Goal: Information Seeking & Learning: Check status

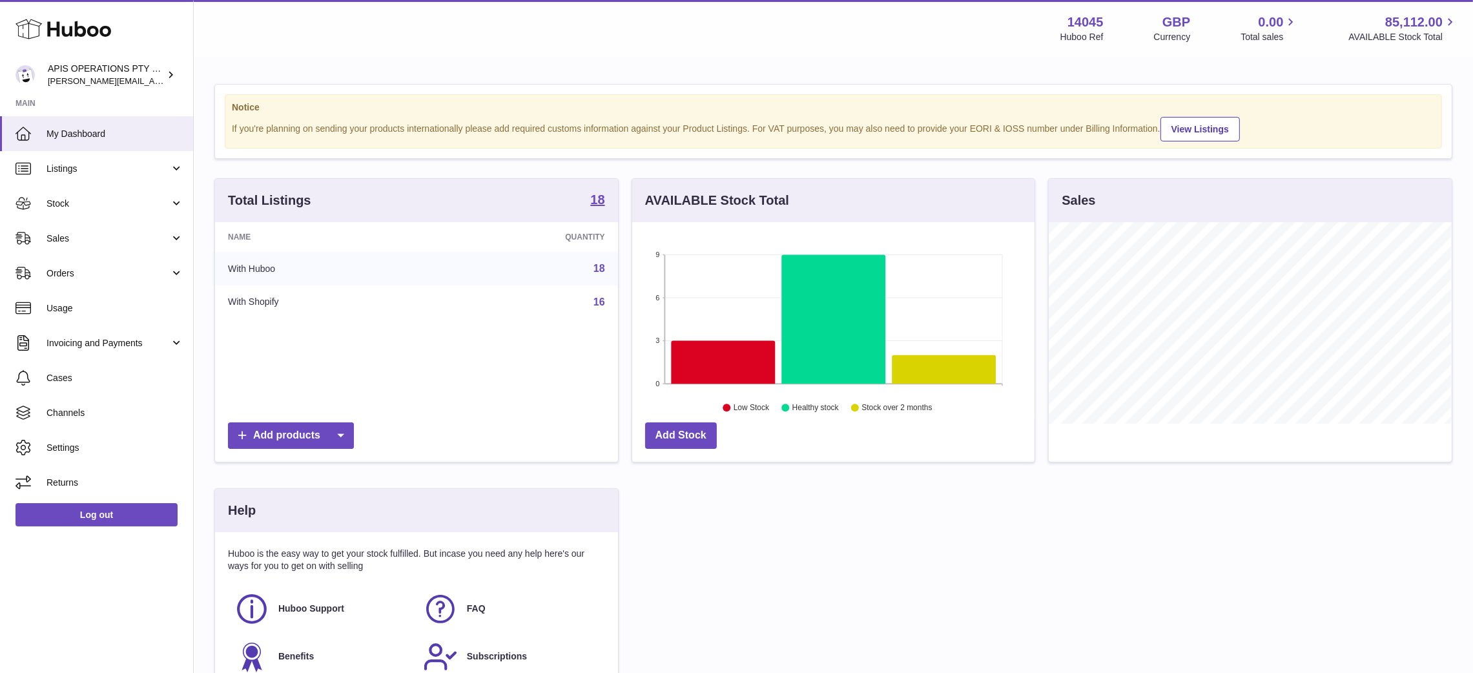
scroll to position [202, 408]
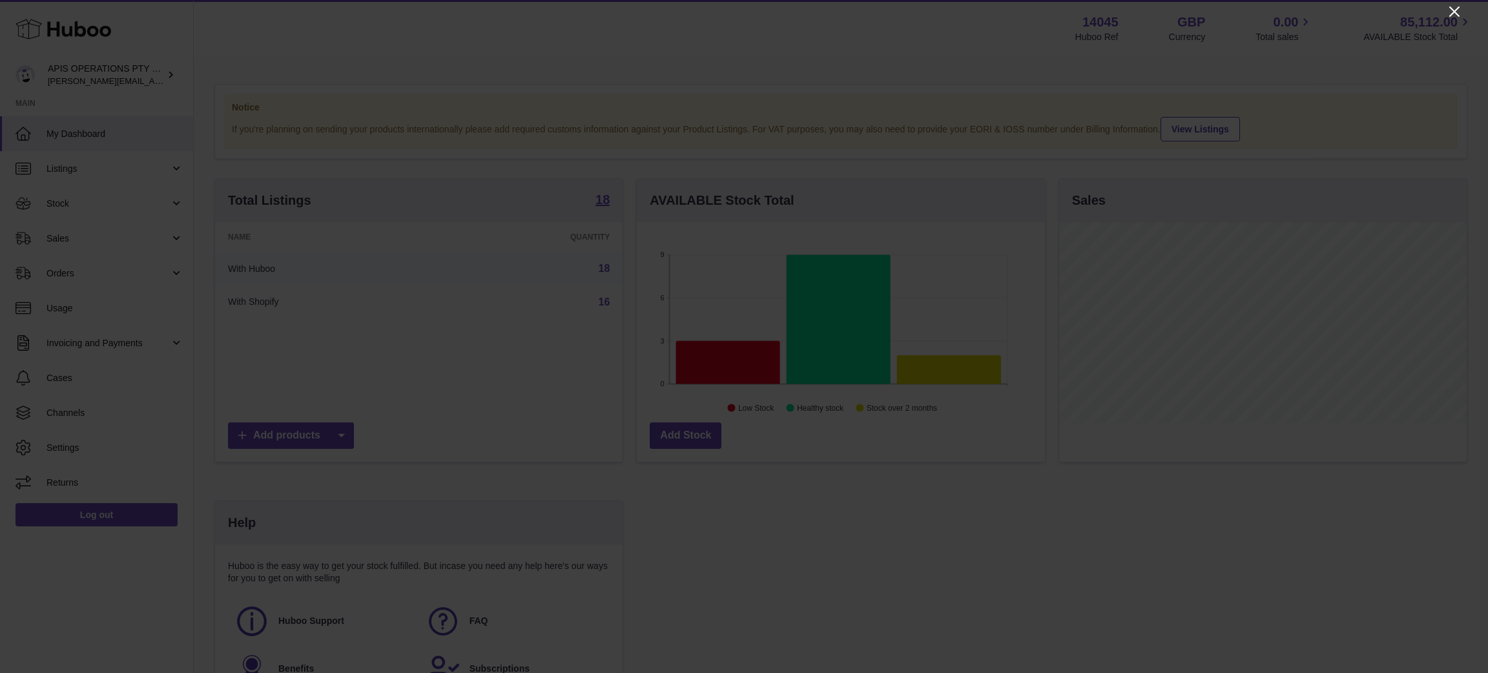
click at [1456, 12] on icon "Close" at bounding box center [1455, 12] width 16 height 16
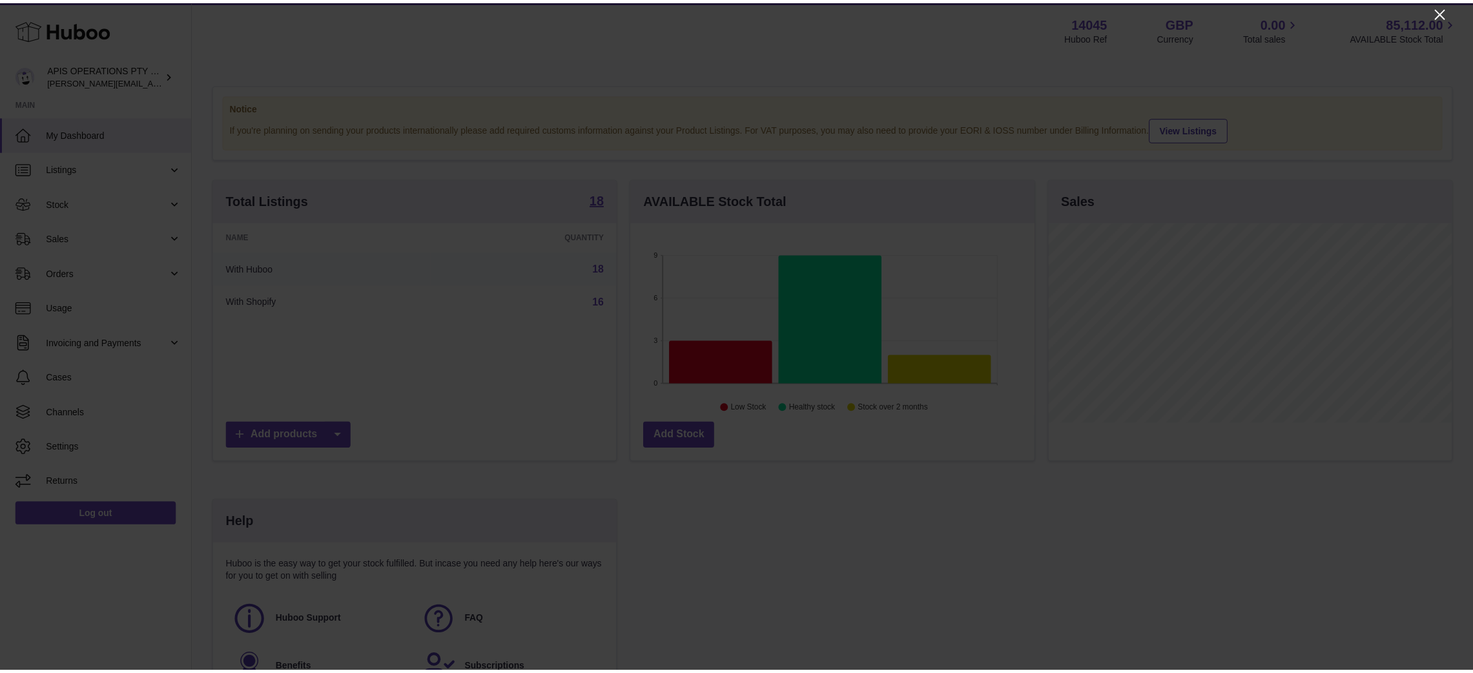
scroll to position [645684, 645483]
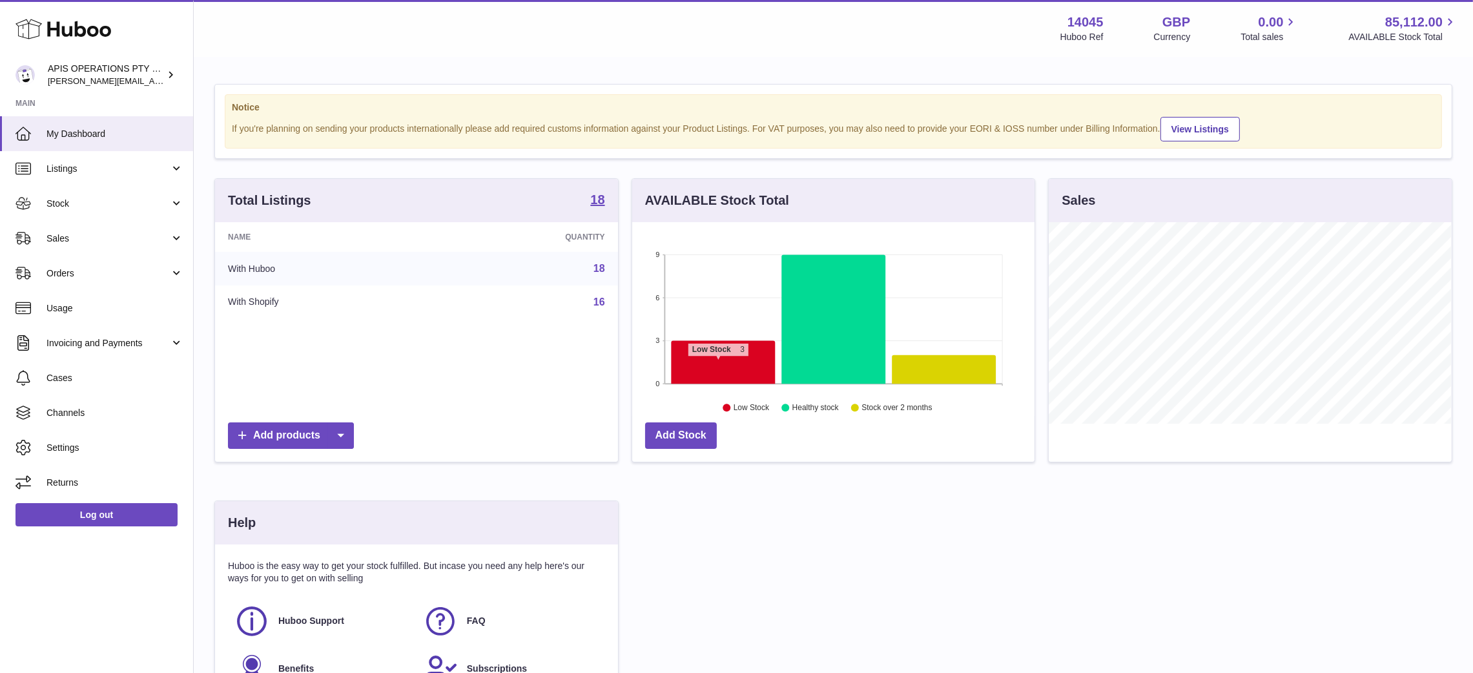
click at [718, 364] on icon at bounding box center [723, 362] width 104 height 43
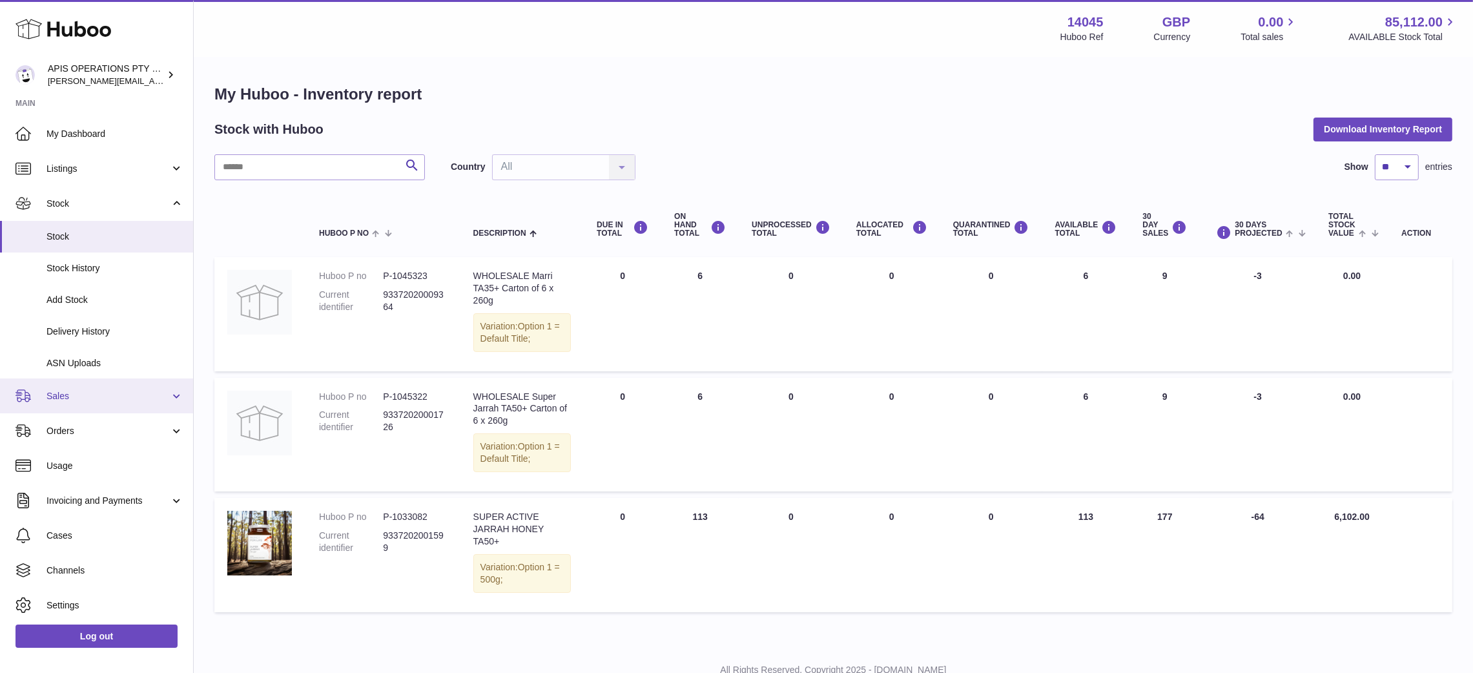
click at [82, 398] on span "Sales" at bounding box center [108, 396] width 123 height 12
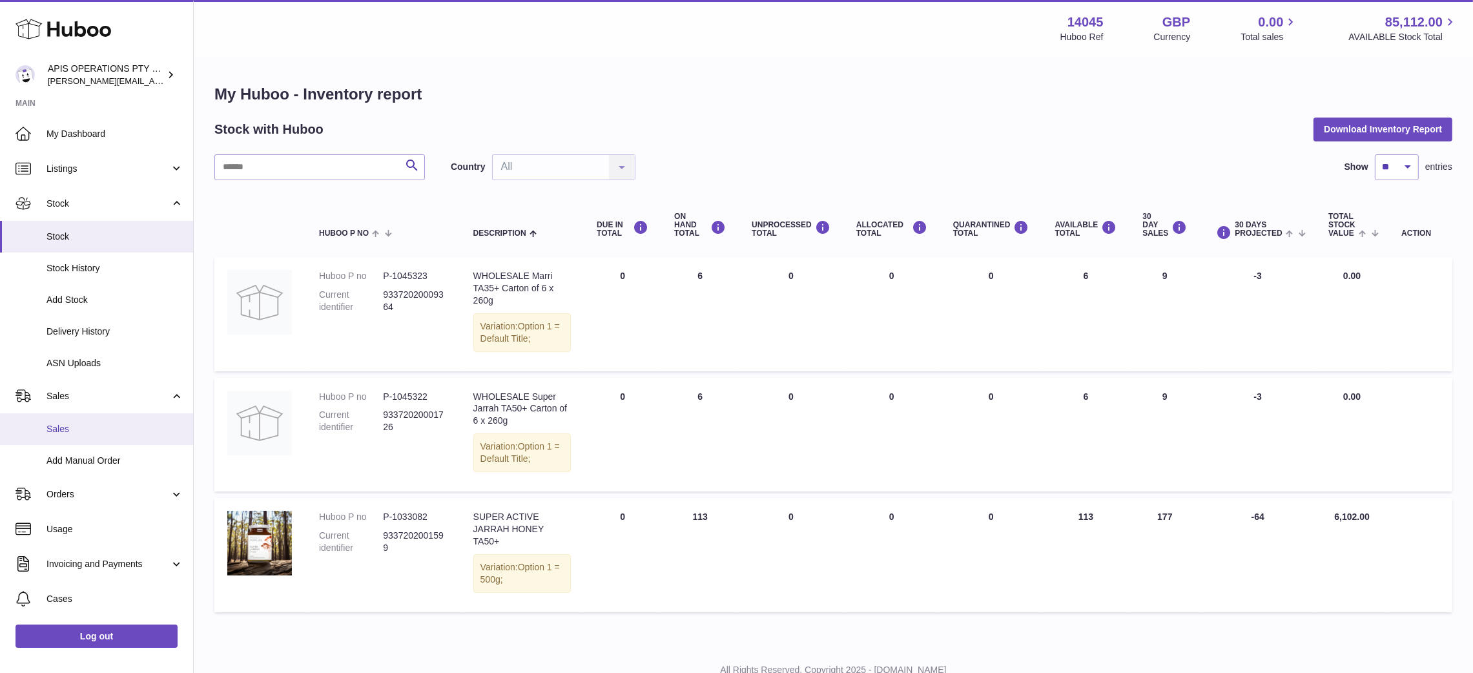
click at [78, 428] on span "Sales" at bounding box center [115, 429] width 137 height 12
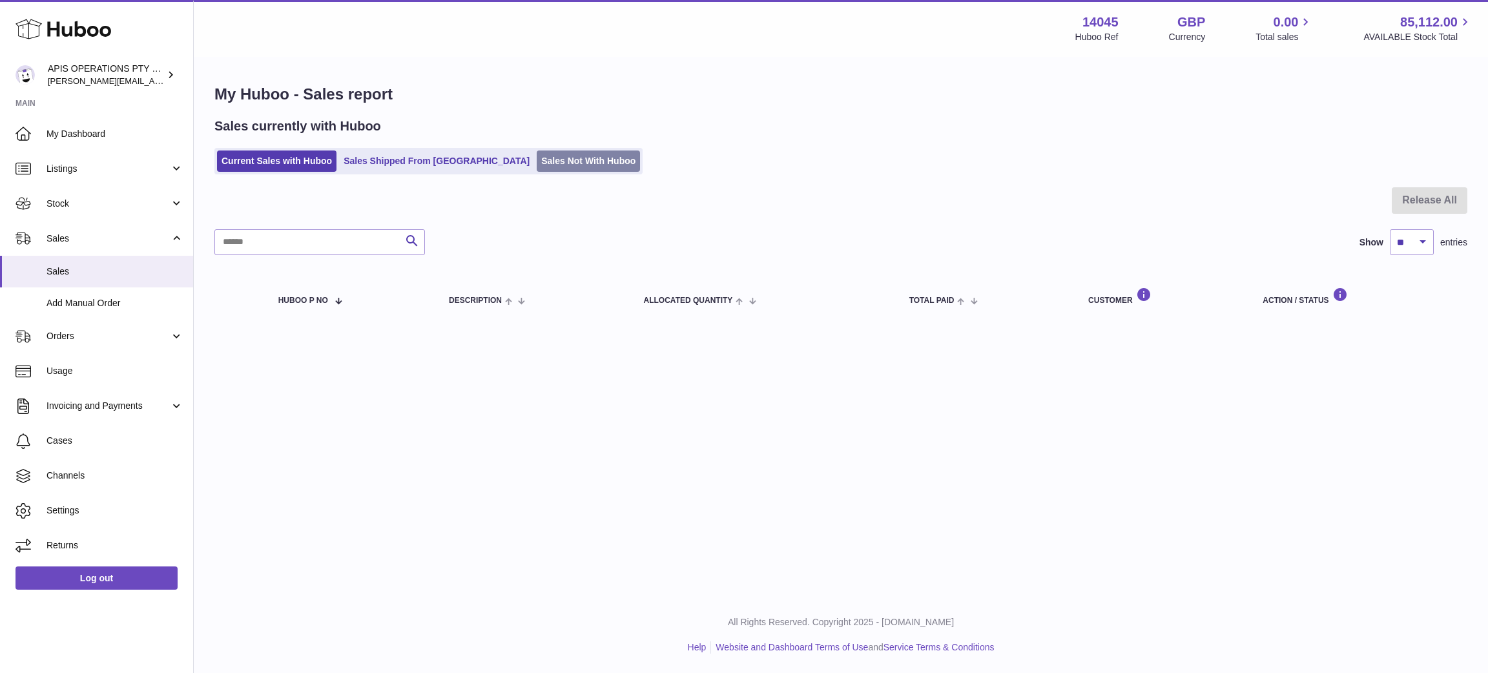
click at [537, 159] on link "Sales Not With Huboo" at bounding box center [588, 160] width 103 height 21
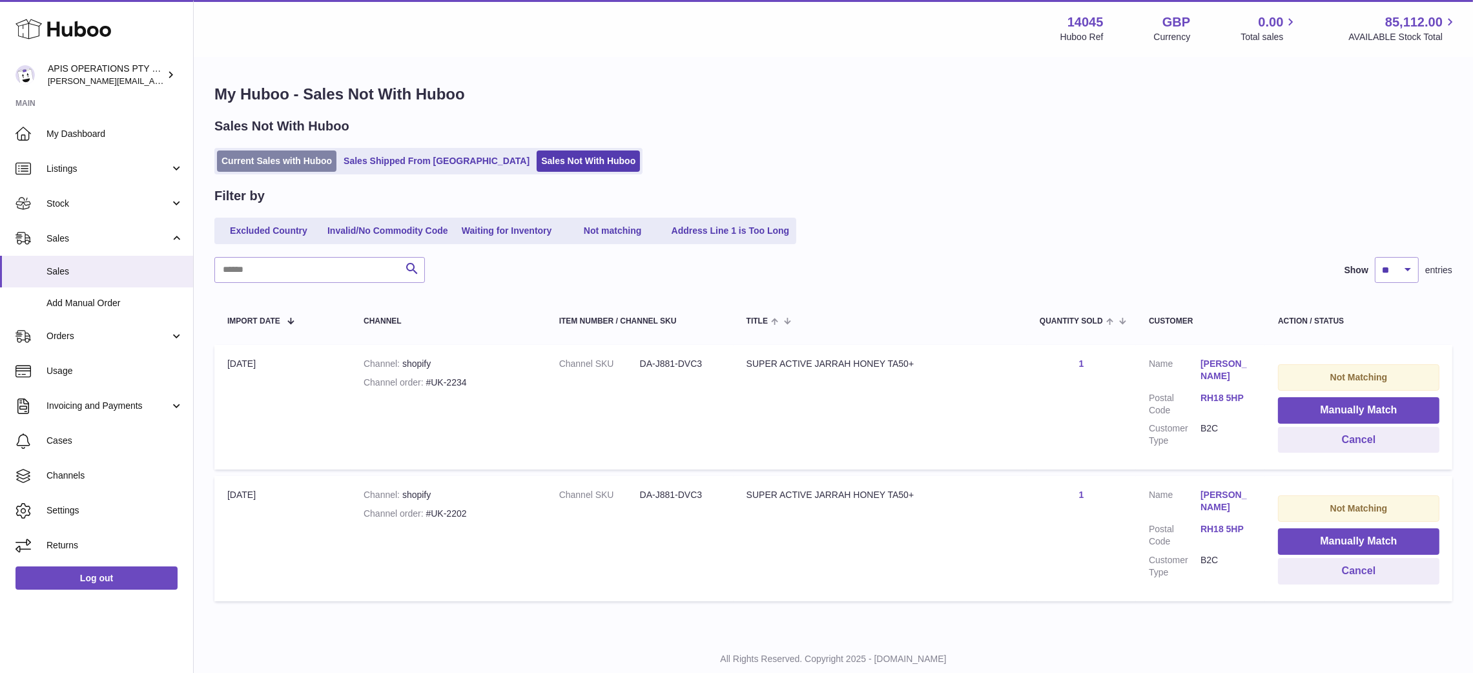
click at [260, 165] on link "Current Sales with Huboo" at bounding box center [276, 160] width 119 height 21
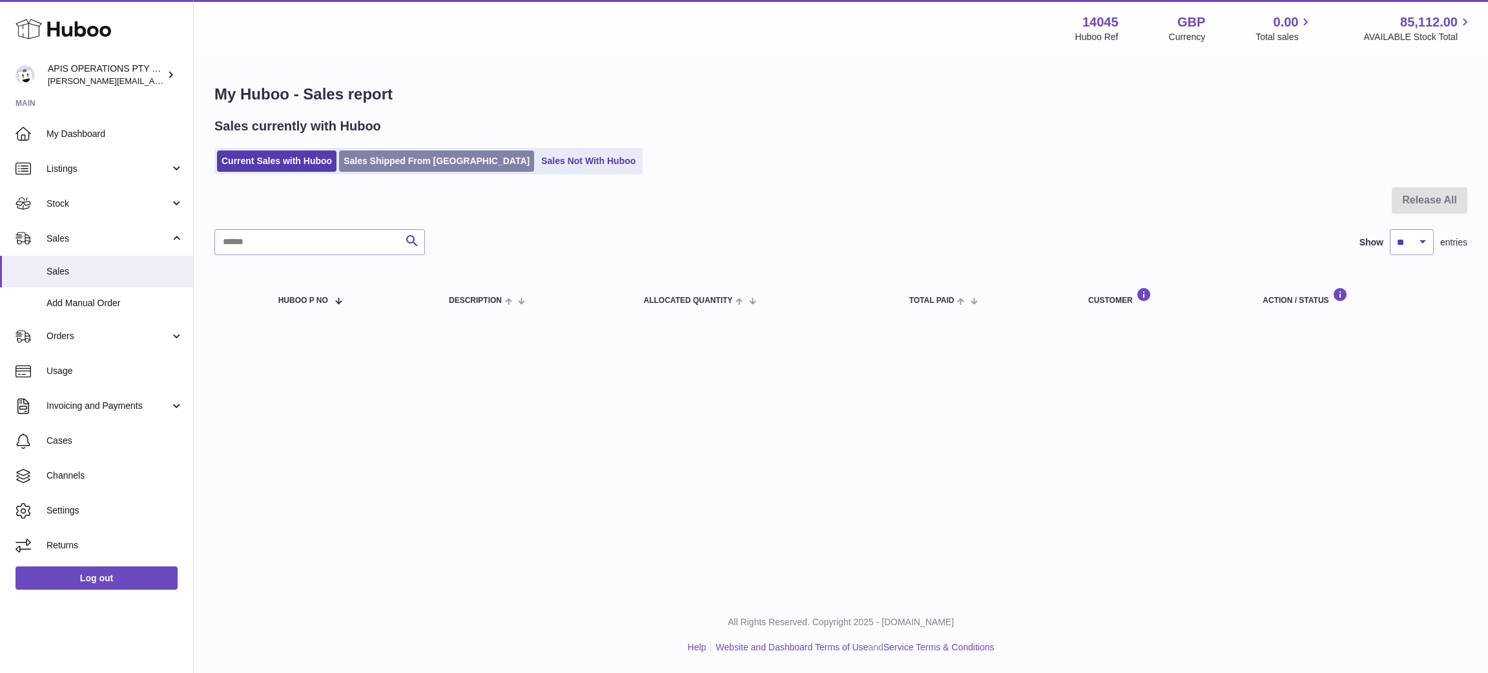
click at [375, 151] on link "Sales Shipped From [GEOGRAPHIC_DATA]" at bounding box center [436, 160] width 195 height 21
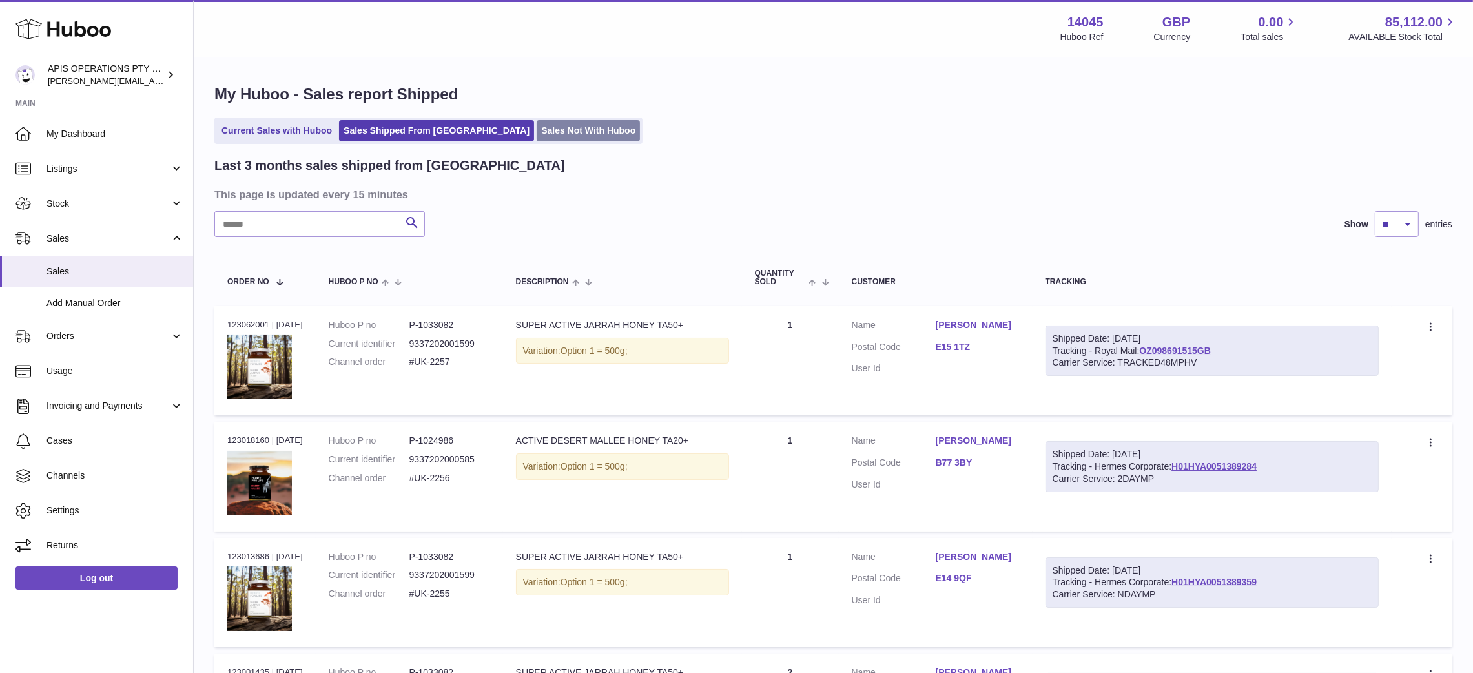
click at [537, 133] on link "Sales Not With Huboo" at bounding box center [588, 130] width 103 height 21
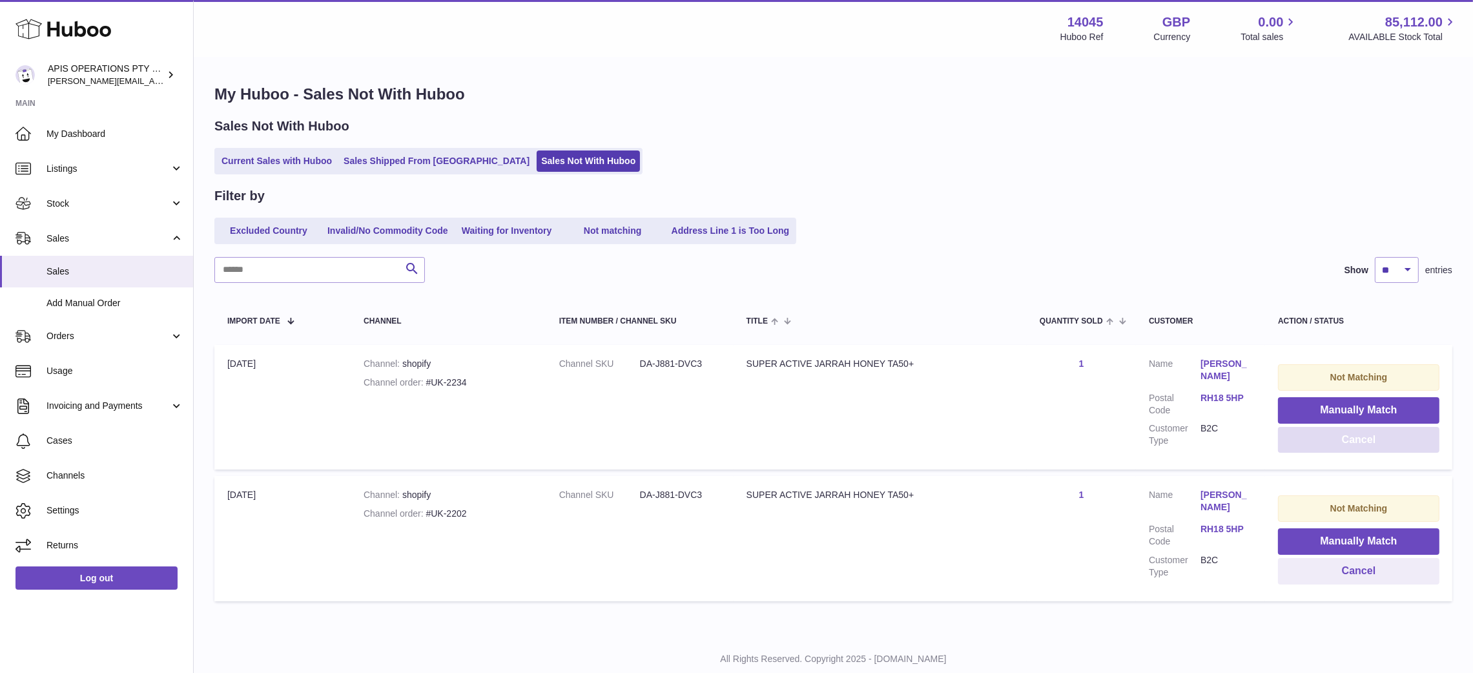
click at [1374, 438] on button "Cancel" at bounding box center [1358, 440] width 161 height 26
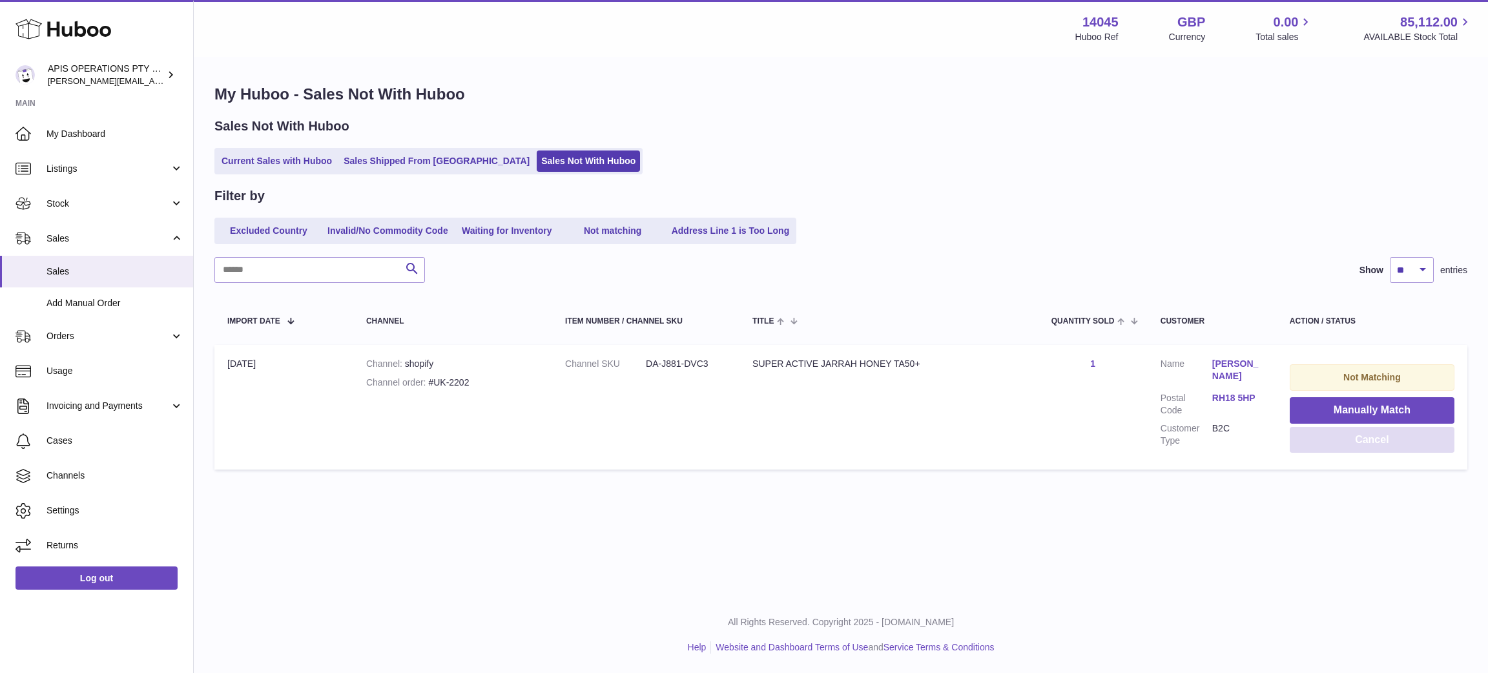
click at [1375, 438] on button "Cancel" at bounding box center [1372, 440] width 165 height 26
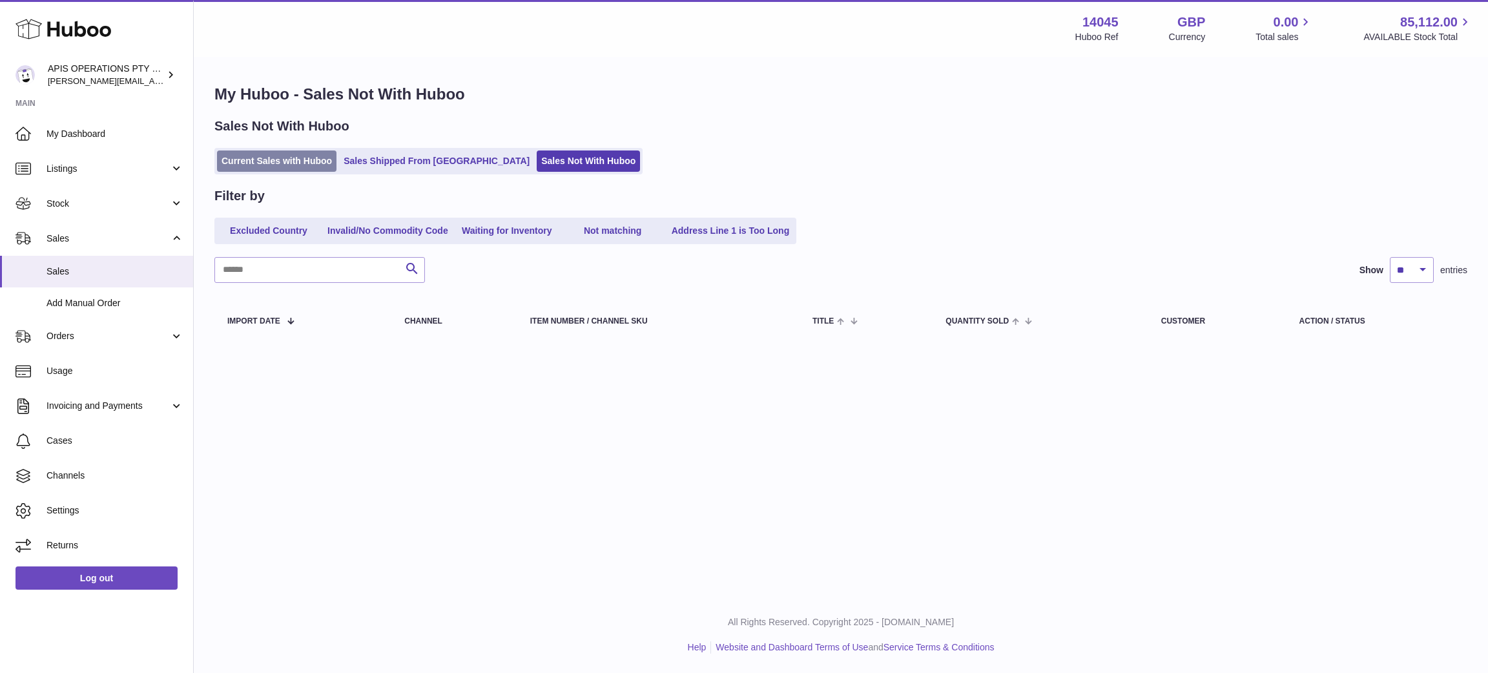
click at [258, 158] on link "Current Sales with Huboo" at bounding box center [276, 160] width 119 height 21
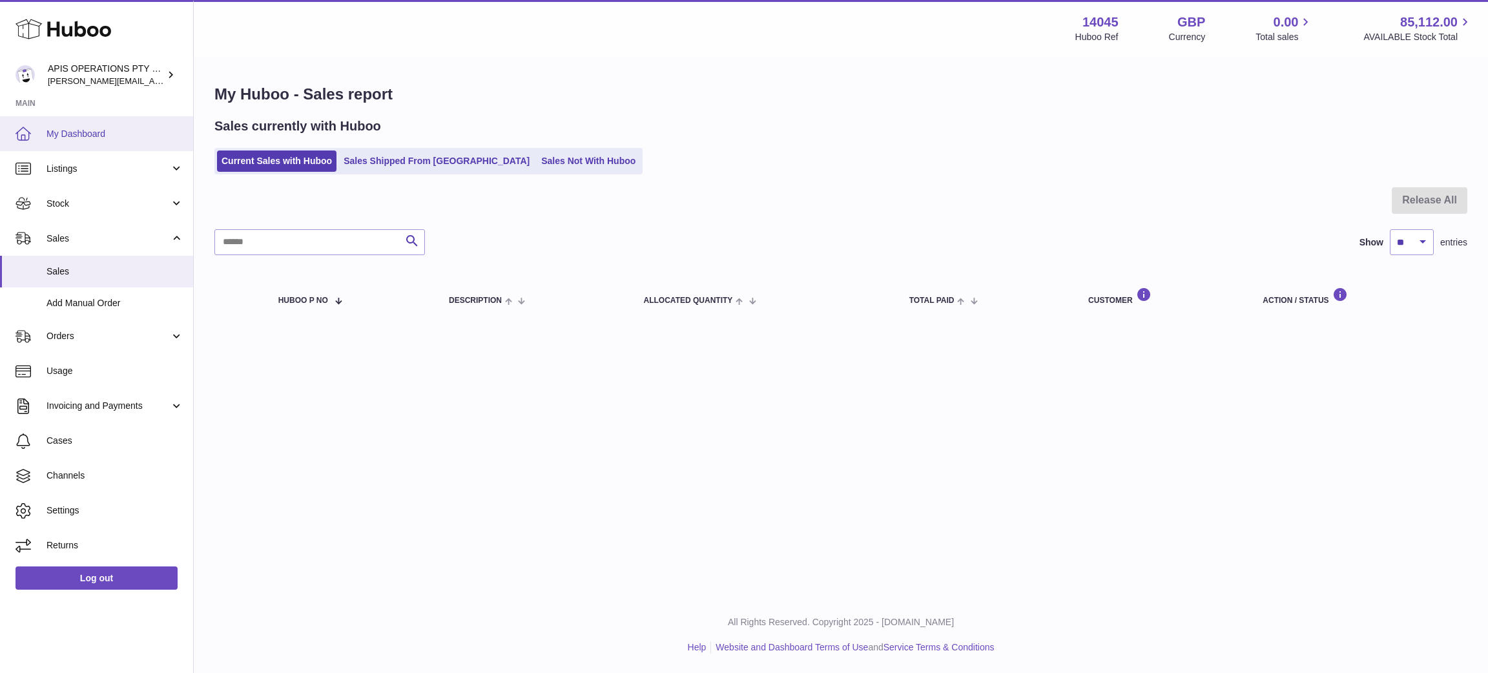
click at [74, 134] on span "My Dashboard" at bounding box center [115, 134] width 137 height 12
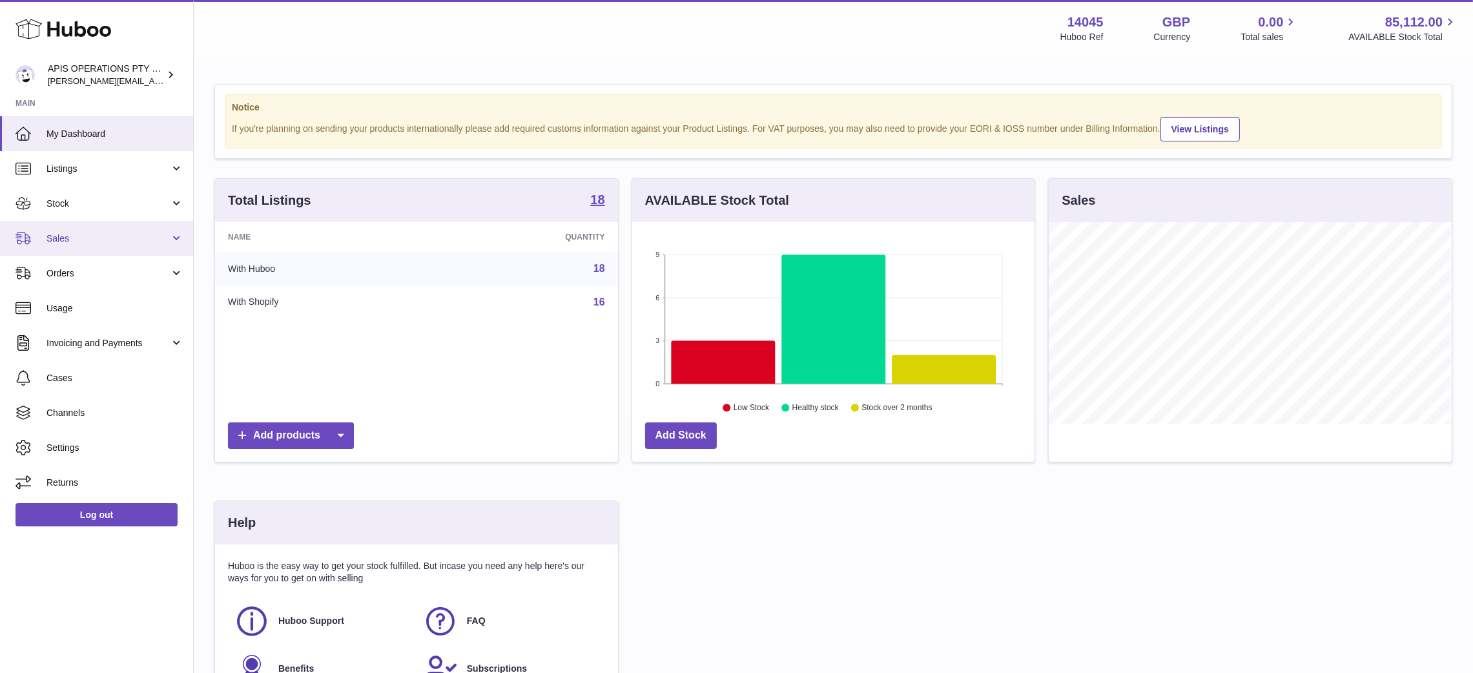
click at [76, 243] on span "Sales" at bounding box center [108, 239] width 123 height 12
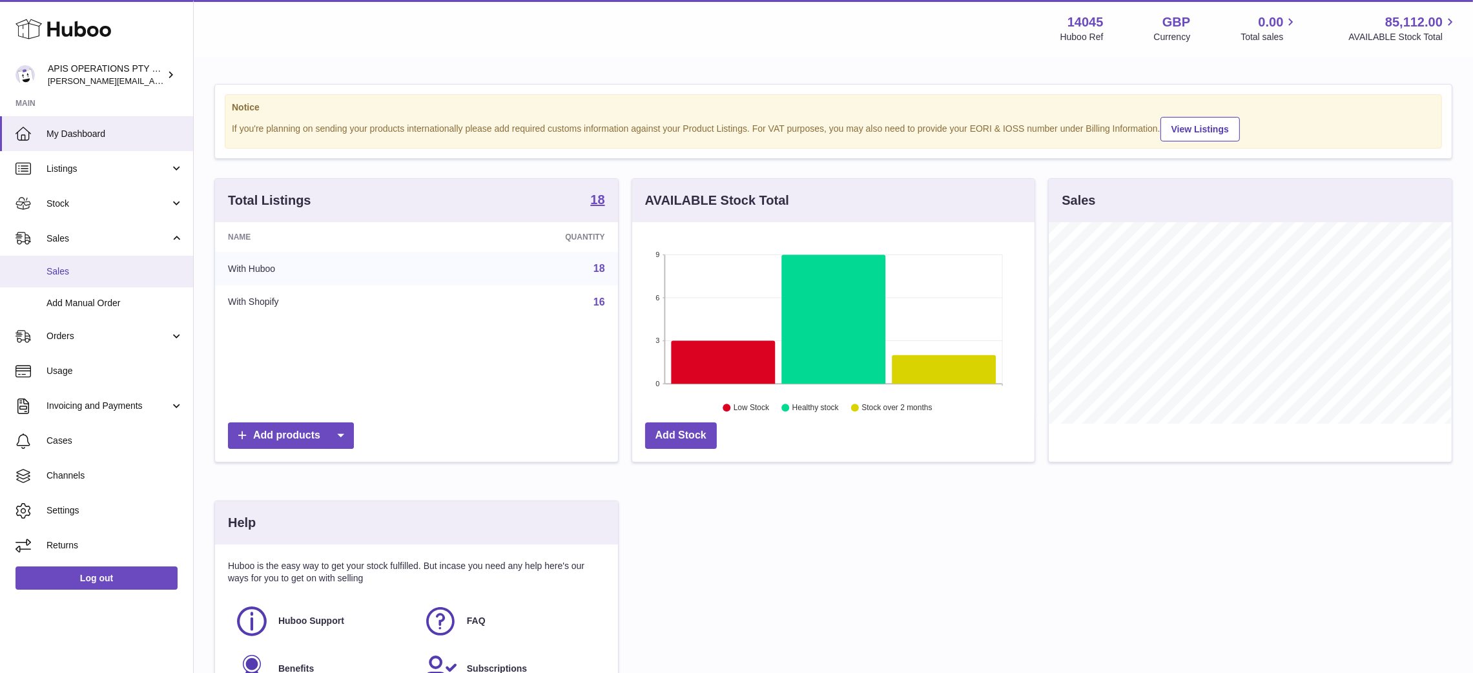
click at [86, 278] on link "Sales" at bounding box center [96, 272] width 193 height 32
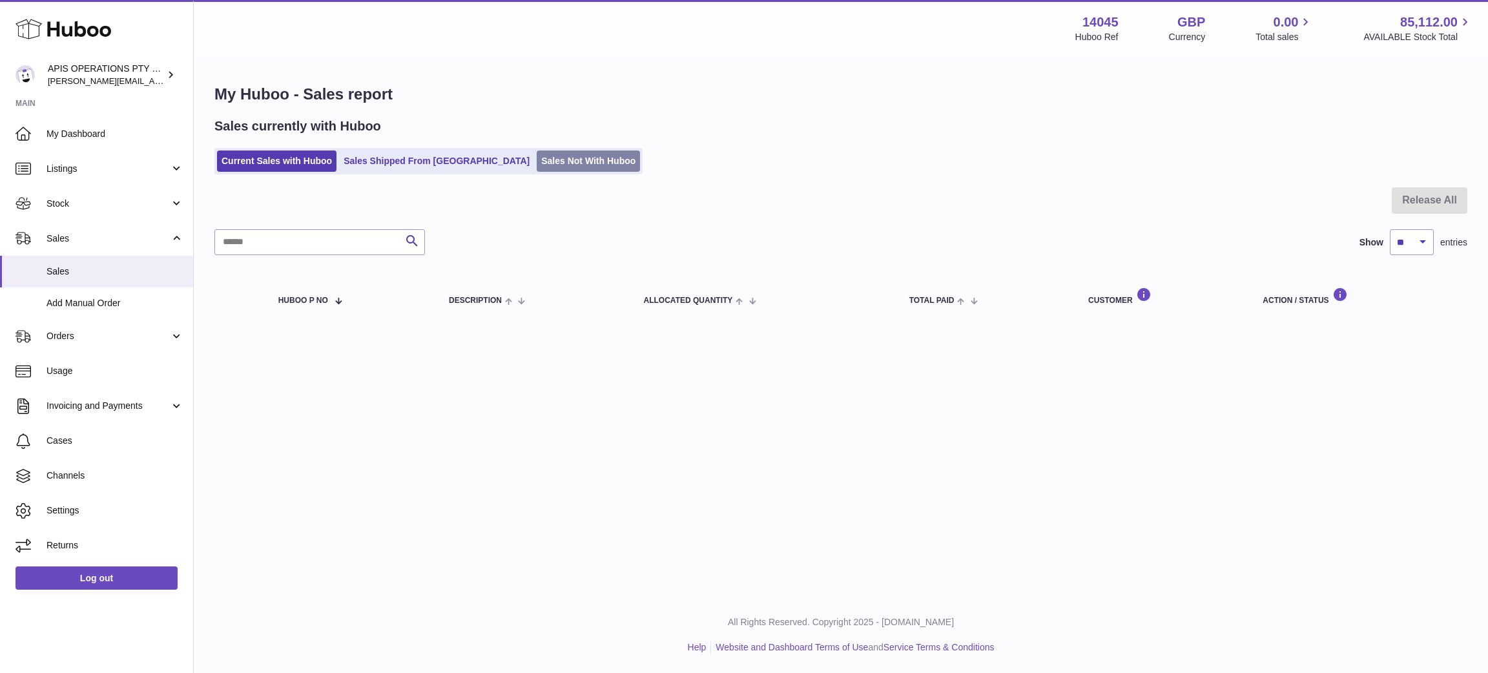
click at [537, 150] on link "Sales Not With Huboo" at bounding box center [588, 160] width 103 height 21
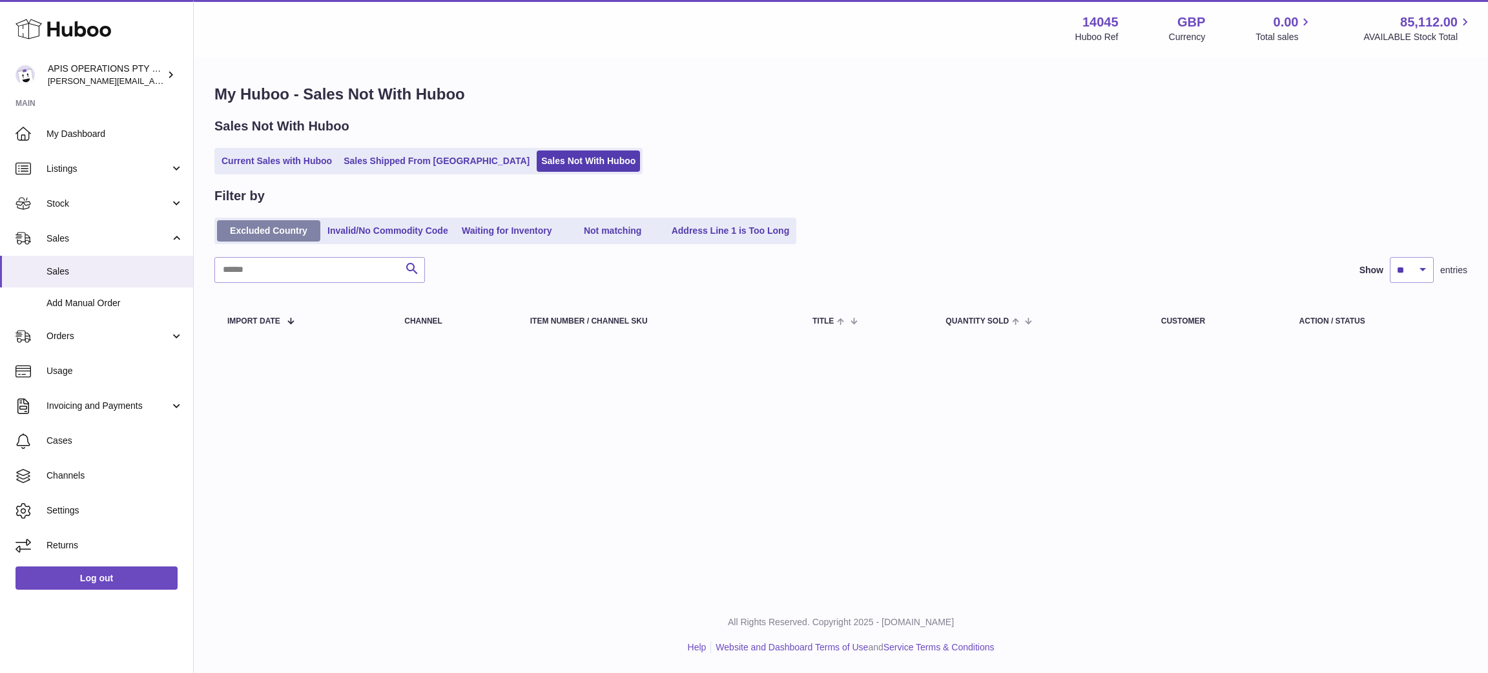
click at [251, 233] on link "Excluded Country" at bounding box center [268, 230] width 103 height 21
click at [273, 159] on link "Current Sales with Huboo" at bounding box center [276, 160] width 119 height 21
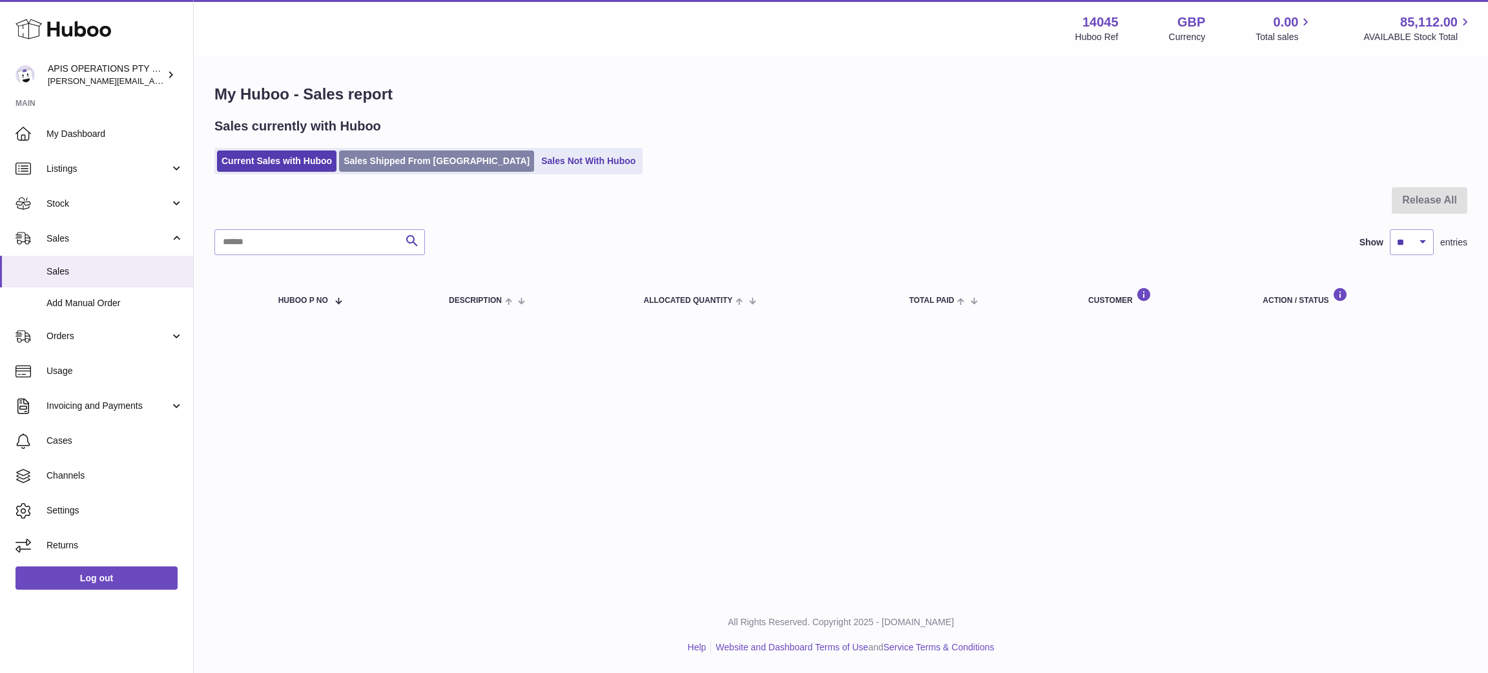
click at [413, 164] on link "Sales Shipped From [GEOGRAPHIC_DATA]" at bounding box center [436, 160] width 195 height 21
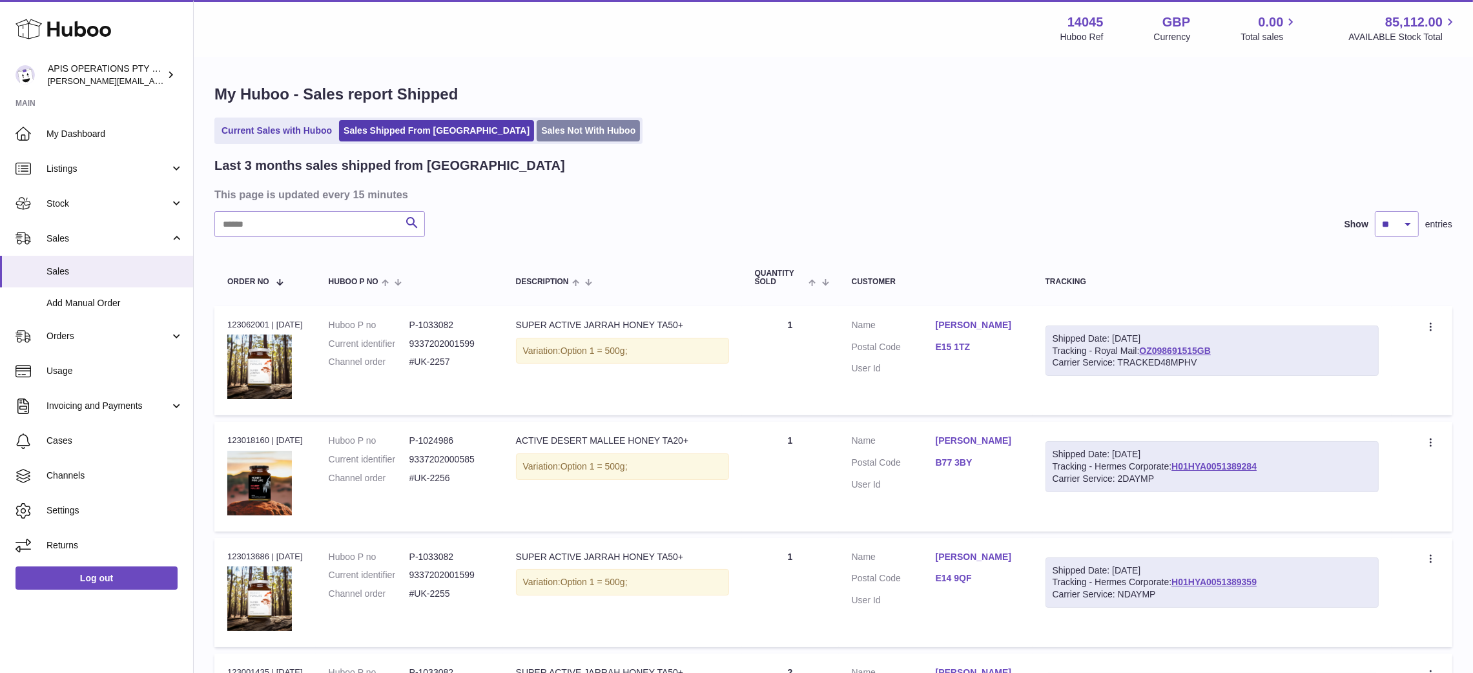
click at [537, 128] on link "Sales Not With Huboo" at bounding box center [588, 130] width 103 height 21
